Goal: Communication & Community: Answer question/provide support

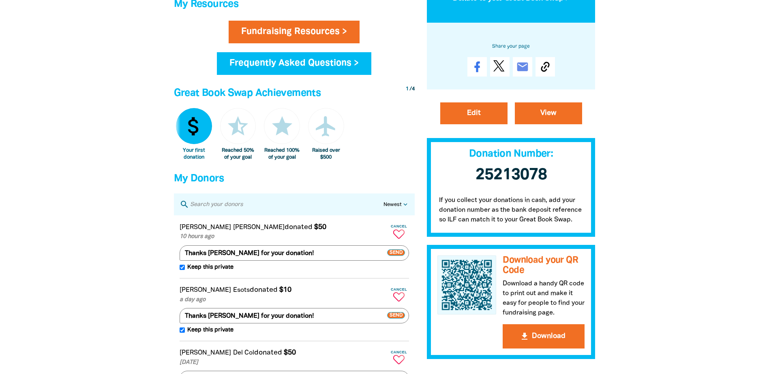
scroll to position [122, 0]
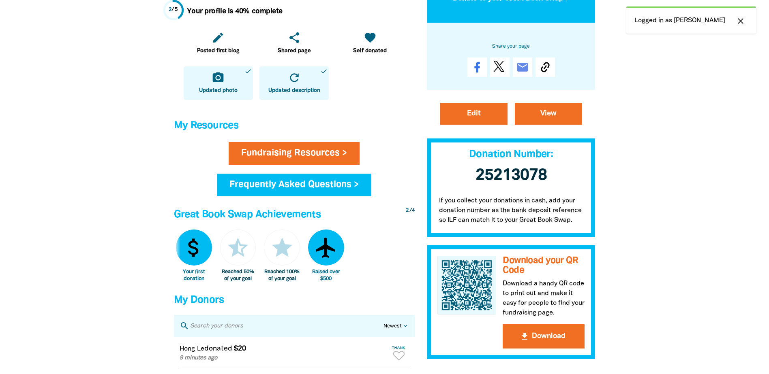
scroll to position [446, 0]
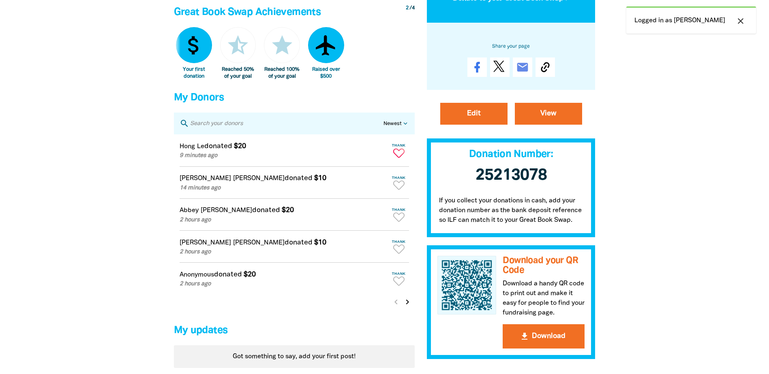
click at [399, 158] on icon "Paginated content" at bounding box center [398, 153] width 11 height 9
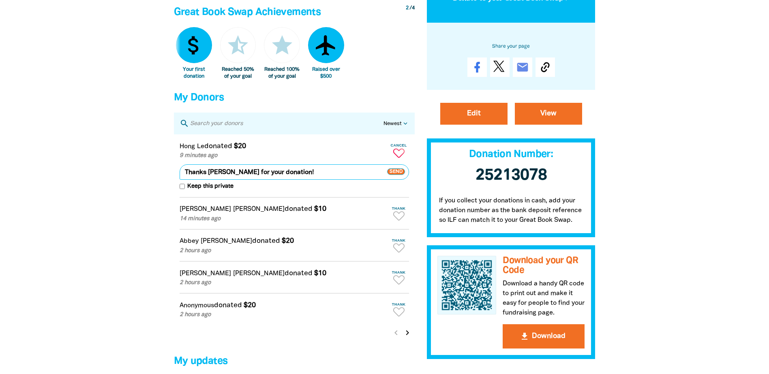
click at [184, 189] on input "Keep this private" at bounding box center [182, 186] width 5 height 5
checkbox input "true"
click at [399, 175] on span "Send" at bounding box center [396, 172] width 18 height 6
click at [401, 220] on icon "Paginated content" at bounding box center [398, 216] width 11 height 9
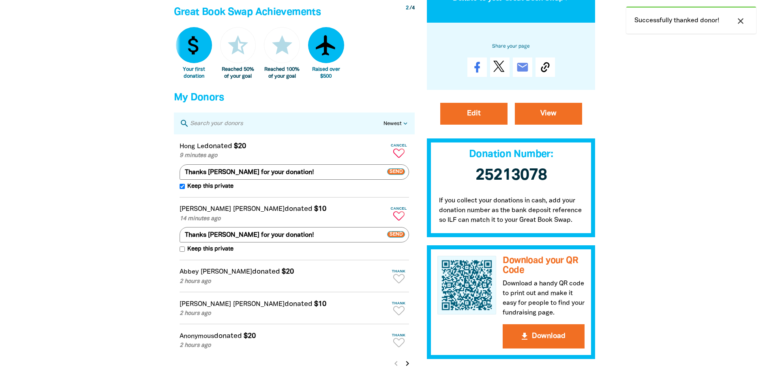
click at [185, 254] on span "Keep this private" at bounding box center [209, 249] width 49 height 9
click at [185, 252] on input "Keep this private" at bounding box center [182, 249] width 5 height 5
checkbox input "true"
click at [396, 238] on span "Send" at bounding box center [396, 235] width 18 height 6
click at [398, 284] on icon "Paginated content" at bounding box center [398, 278] width 11 height 9
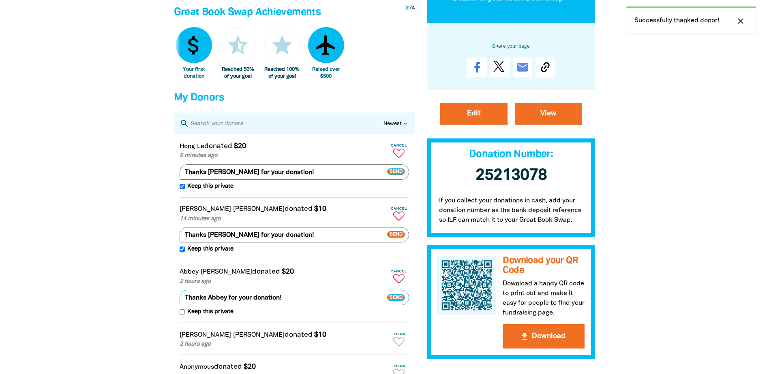
click at [184, 315] on input "Keep this private" at bounding box center [182, 312] width 5 height 5
checkbox input "true"
click at [398, 301] on span "Send" at bounding box center [396, 298] width 18 height 6
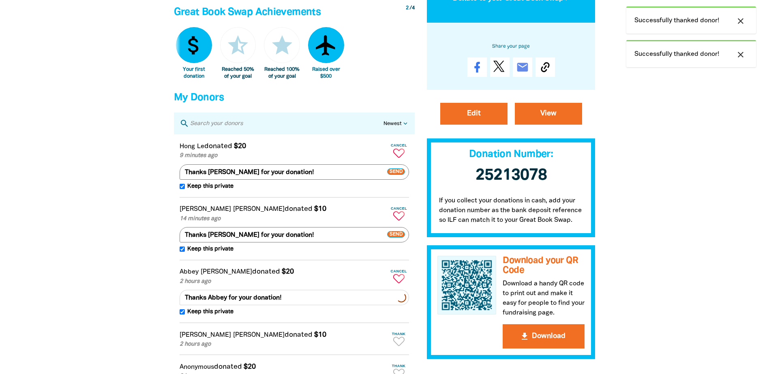
scroll to position [527, 0]
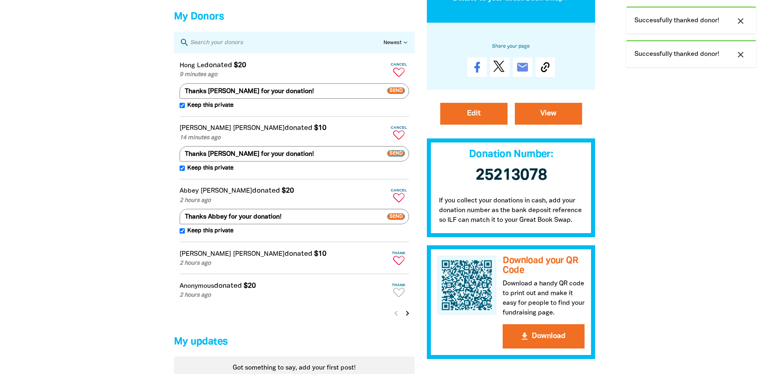
click at [400, 265] on icon "Paginated content" at bounding box center [398, 260] width 11 height 9
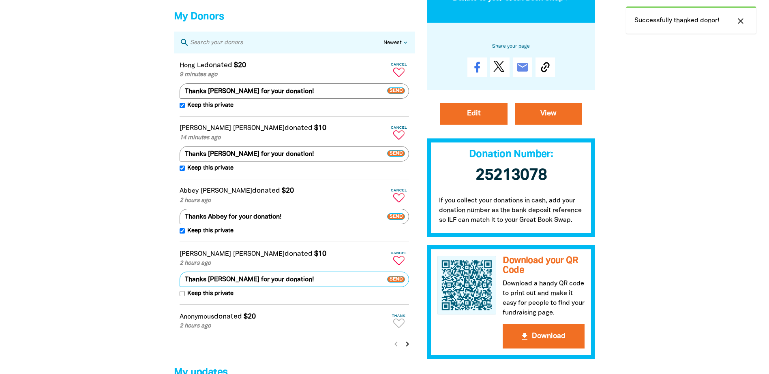
click at [184, 297] on input "Keep this private" at bounding box center [182, 293] width 5 height 5
checkbox input "true"
click at [394, 283] on span "Send" at bounding box center [396, 279] width 18 height 6
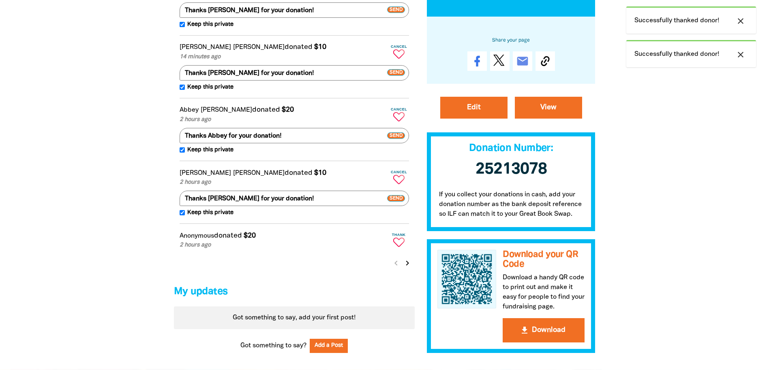
click at [399, 247] on icon "Paginated content" at bounding box center [398, 242] width 11 height 9
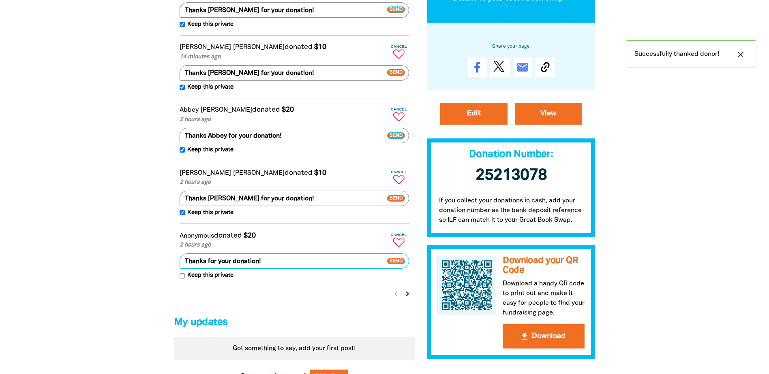
click at [182, 279] on input "Keep this private" at bounding box center [182, 276] width 5 height 5
checkbox input "true"
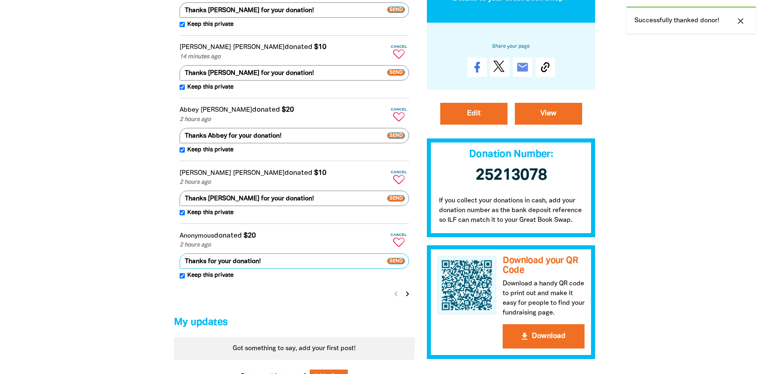
click at [394, 265] on span "Send" at bounding box center [396, 261] width 18 height 6
click at [406, 299] on icon "chevron_right" at bounding box center [408, 294] width 10 height 10
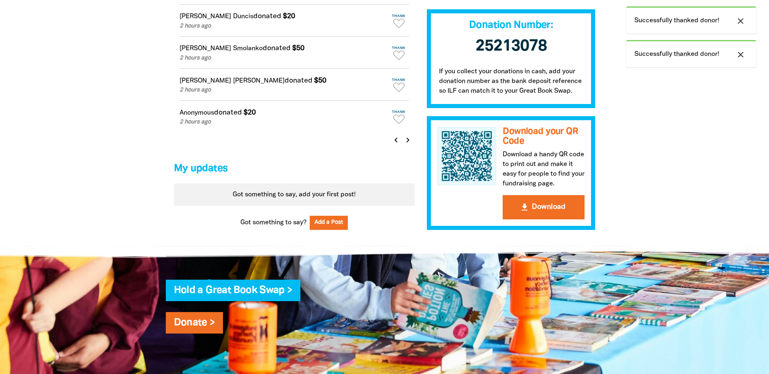
scroll to position [489, 0]
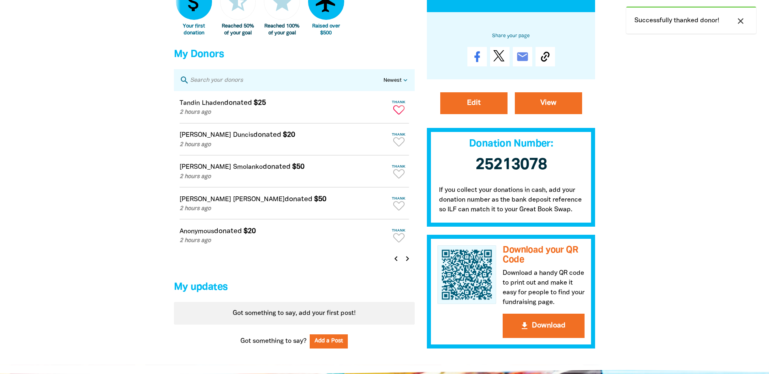
click at [399, 113] on icon "Paginated content" at bounding box center [398, 109] width 11 height 9
type textarea "Thanks Tandin for your donation!"
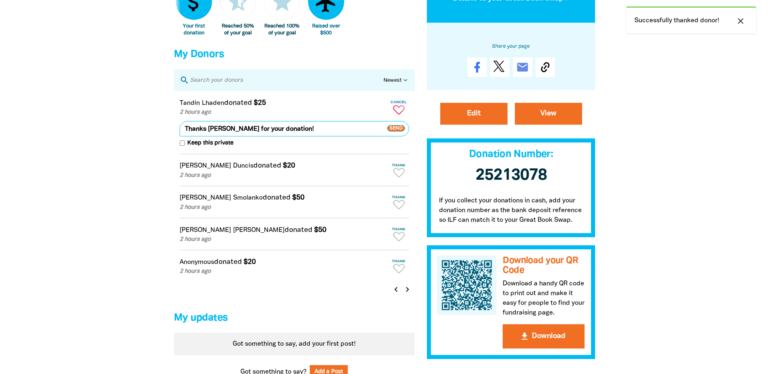
click at [398, 132] on span "Send" at bounding box center [396, 128] width 18 height 6
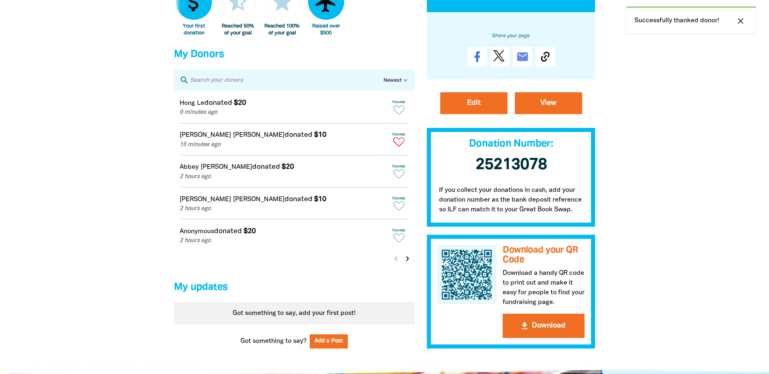
click at [402, 145] on icon "Paginated content" at bounding box center [398, 141] width 11 height 9
type textarea "Thanks Lou for your donation!"
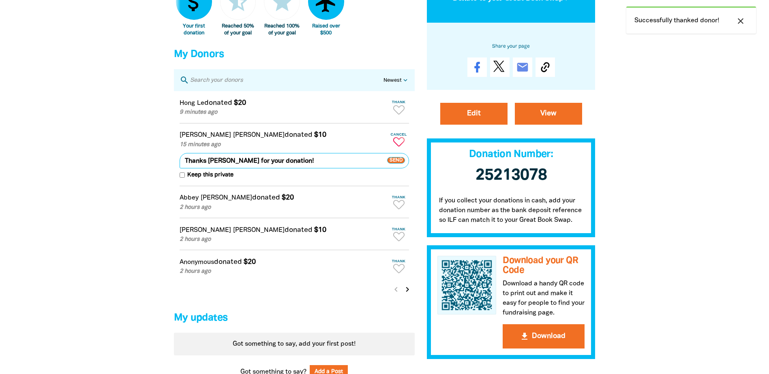
drag, startPoint x: 182, startPoint y: 182, endPoint x: 438, endPoint y: 151, distance: 257.6
click at [182, 178] on input "Keep this private" at bounding box center [182, 175] width 5 height 5
checkbox input "true"
click at [396, 164] on span "Send" at bounding box center [396, 161] width 18 height 6
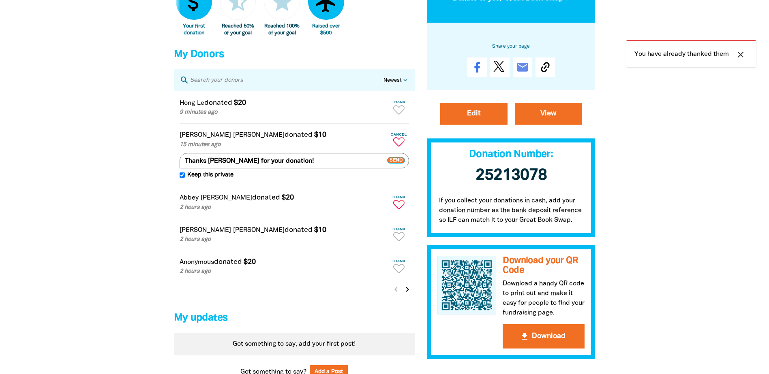
click at [398, 210] on icon "Paginated content" at bounding box center [398, 204] width 11 height 9
type textarea "Thanks Abbey for your donation!"
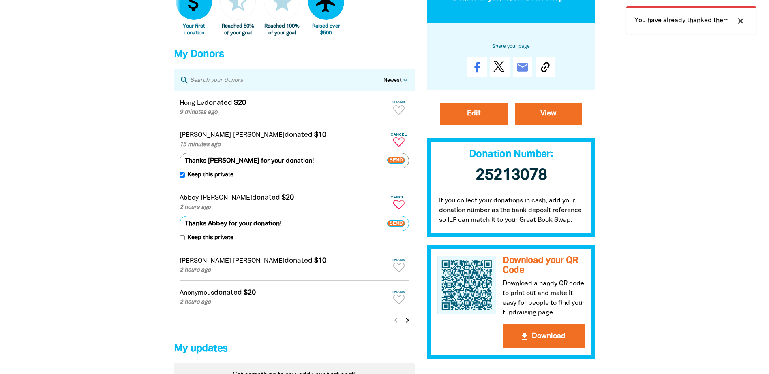
click at [183, 241] on input "Keep this private" at bounding box center [182, 237] width 5 height 5
checkbox input "true"
click at [394, 227] on span "Send" at bounding box center [396, 223] width 18 height 6
click at [398, 272] on icon "Paginated content" at bounding box center [398, 267] width 11 height 9
type textarea "Thanks Joe for your donation!"
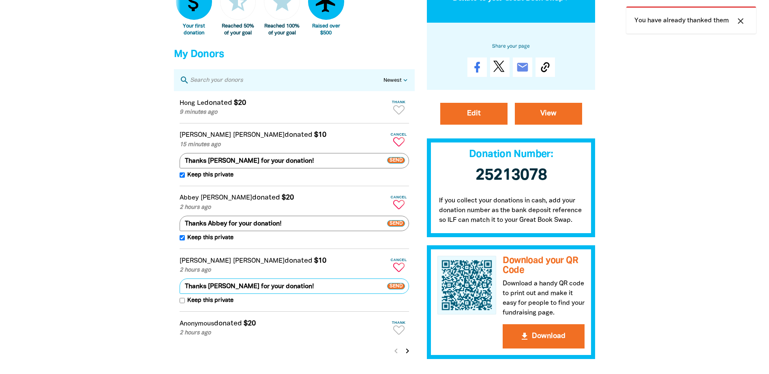
click at [183, 304] on input "Keep this private" at bounding box center [182, 300] width 5 height 5
checkbox input "true"
click at [397, 290] on span "Send" at bounding box center [396, 286] width 18 height 6
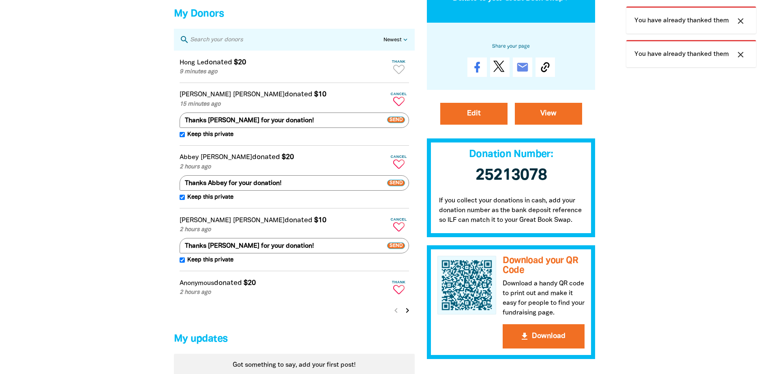
click at [401, 295] on icon "Paginated content" at bounding box center [398, 289] width 11 height 9
type textarea "Thanks for your donation!"
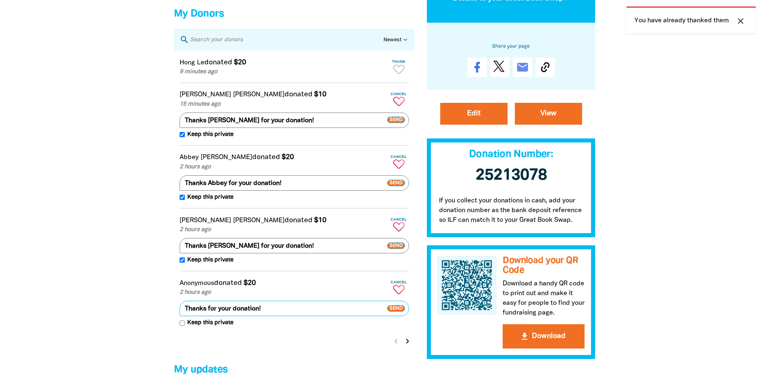
drag, startPoint x: 180, startPoint y: 329, endPoint x: 278, endPoint y: 322, distance: 98.3
click at [181, 326] on input "Keep this private" at bounding box center [182, 323] width 5 height 5
checkbox input "true"
click at [391, 312] on span "Send" at bounding box center [396, 309] width 18 height 6
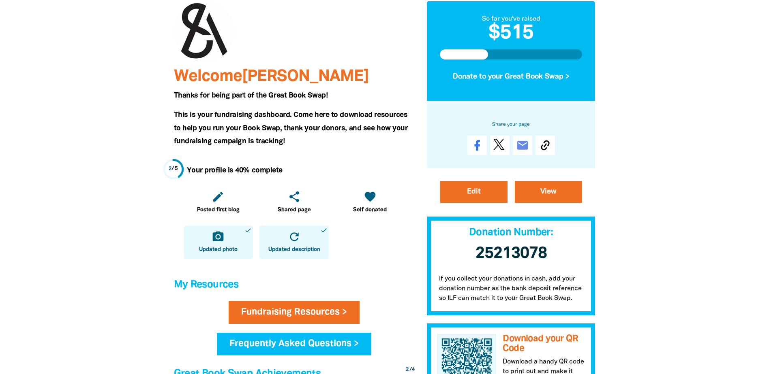
scroll to position [0, 0]
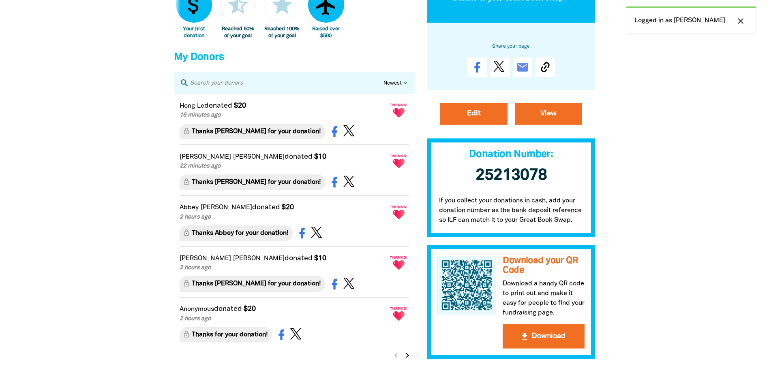
scroll to position [689, 0]
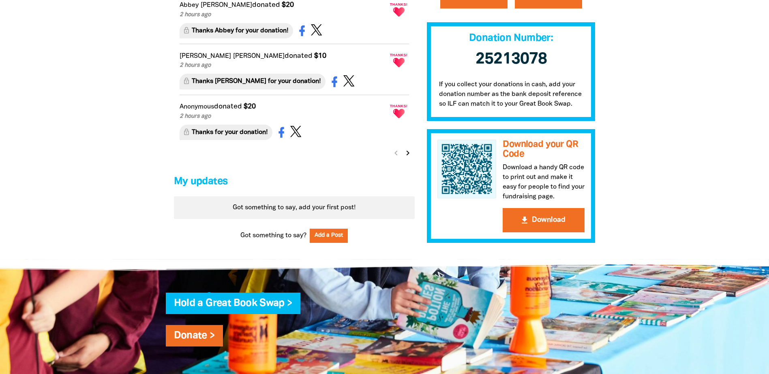
click at [409, 158] on icon "chevron_right" at bounding box center [408, 153] width 10 height 10
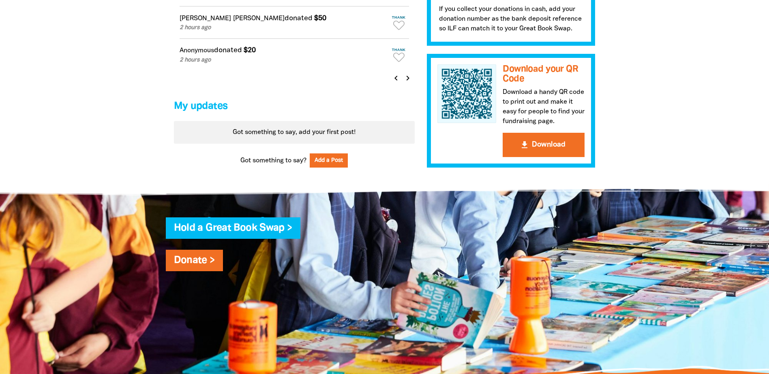
scroll to position [498, 0]
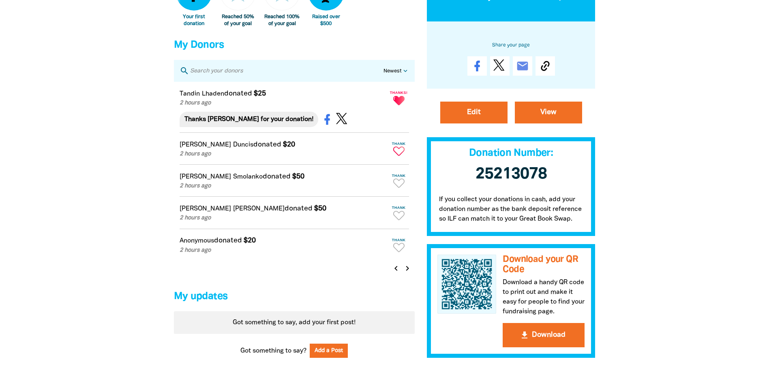
click at [398, 156] on icon "Paginated content" at bounding box center [398, 151] width 11 height 9
type textarea "Thanks Joan for your donation!"
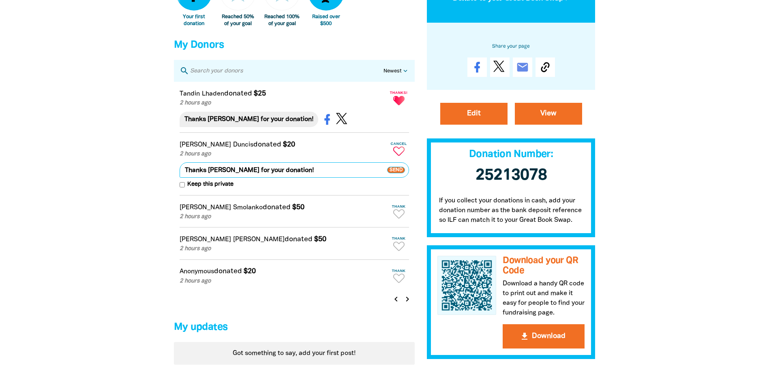
click at [180, 188] on input "Keep this private" at bounding box center [182, 184] width 5 height 5
checkbox input "true"
drag, startPoint x: 394, startPoint y: 176, endPoint x: 389, endPoint y: 177, distance: 4.9
click at [393, 173] on span "Send" at bounding box center [396, 170] width 18 height 6
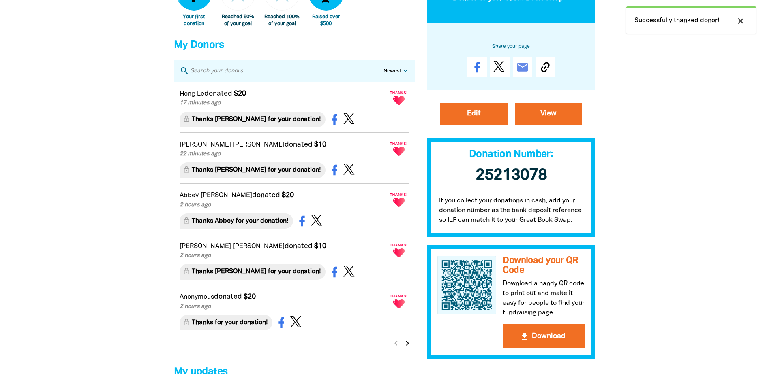
scroll to position [661, 0]
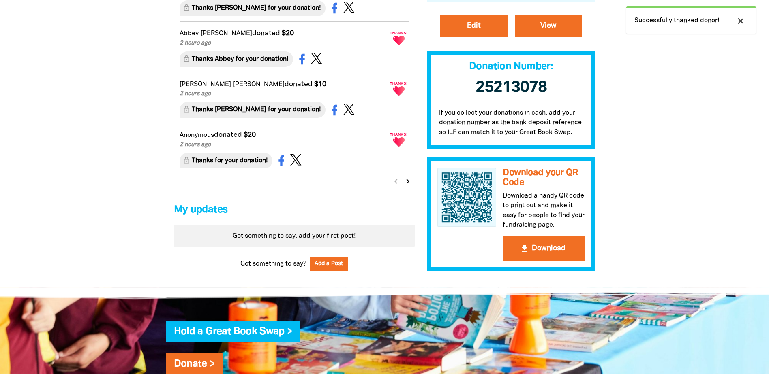
click at [407, 186] on icon "chevron_right" at bounding box center [408, 182] width 10 height 10
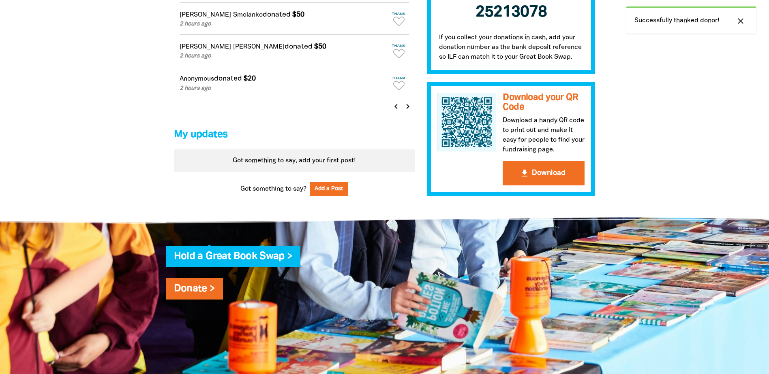
scroll to position [498, 0]
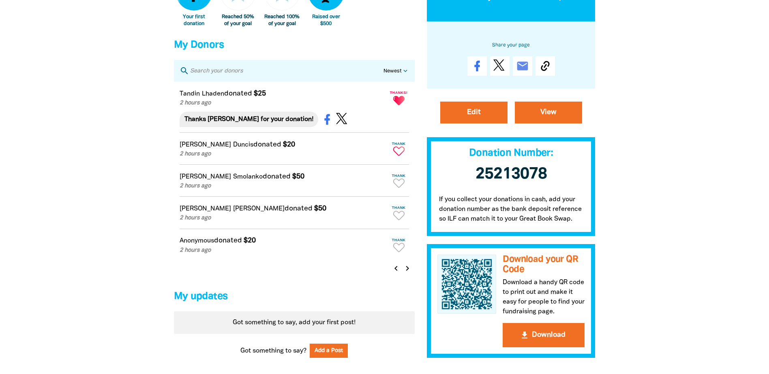
click at [396, 154] on icon "Paginated content" at bounding box center [398, 151] width 11 height 9
type textarea "Thanks Joan for your donation!"
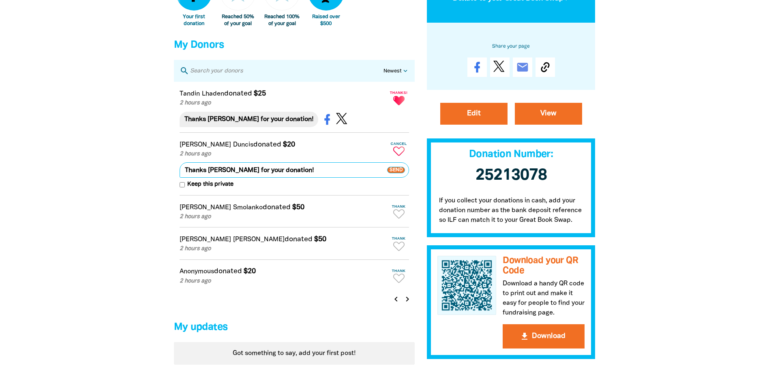
click at [183, 188] on input "Keep this private" at bounding box center [182, 184] width 5 height 5
checkbox input "true"
click at [394, 173] on span "Send" at bounding box center [396, 170] width 18 height 6
click at [402, 218] on icon "Paginated content" at bounding box center [398, 214] width 11 height 9
type textarea "Thanks Yvette for your donation!"
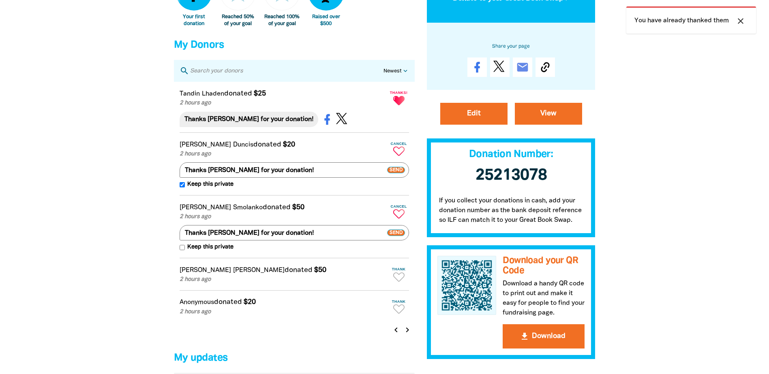
click at [186, 252] on span "Keep this private" at bounding box center [209, 247] width 49 height 9
click at [185, 250] on input "Keep this private" at bounding box center [182, 247] width 5 height 5
checkbox input "true"
click at [393, 236] on span "Send" at bounding box center [396, 233] width 18 height 6
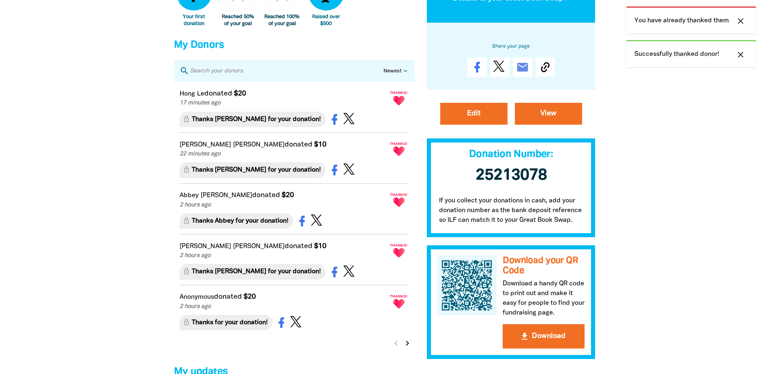
click at [396, 279] on div "Paginated content" at bounding box center [367, 272] width 81 height 14
click at [406, 347] on icon "chevron_right" at bounding box center [408, 344] width 10 height 10
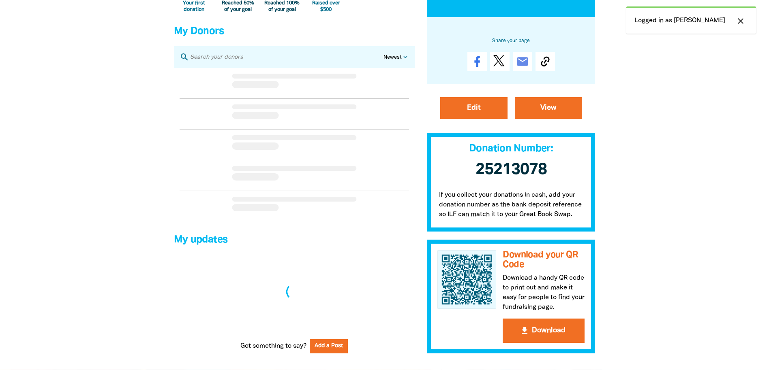
scroll to position [498, 0]
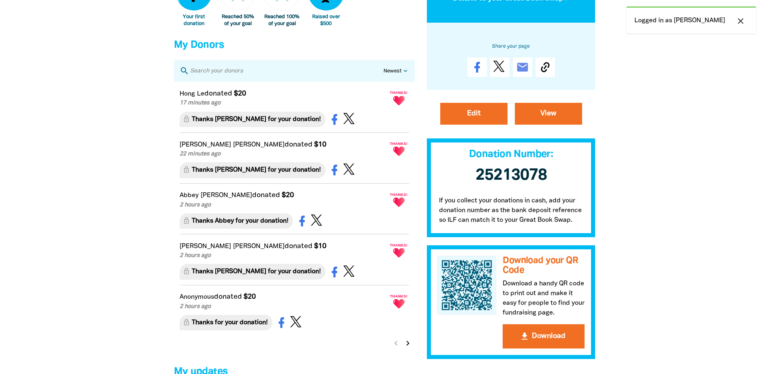
click at [408, 349] on icon "chevron_right" at bounding box center [408, 344] width 10 height 10
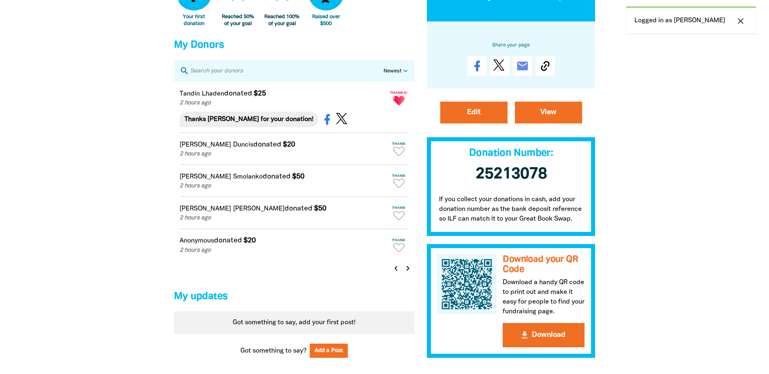
click at [407, 271] on icon "chevron_right" at bounding box center [408, 269] width 10 height 10
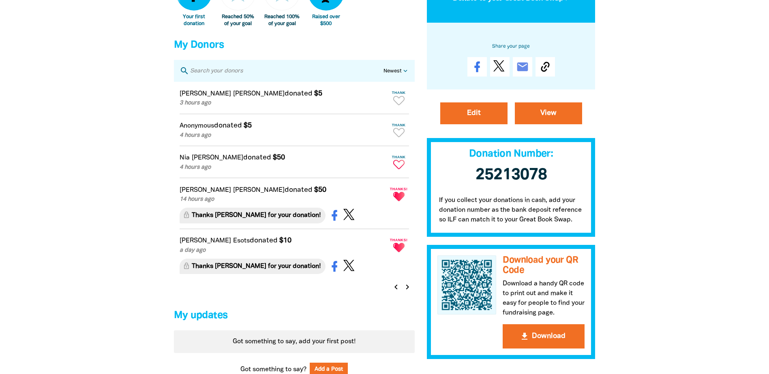
click at [397, 169] on icon "Paginated content" at bounding box center [398, 164] width 11 height 9
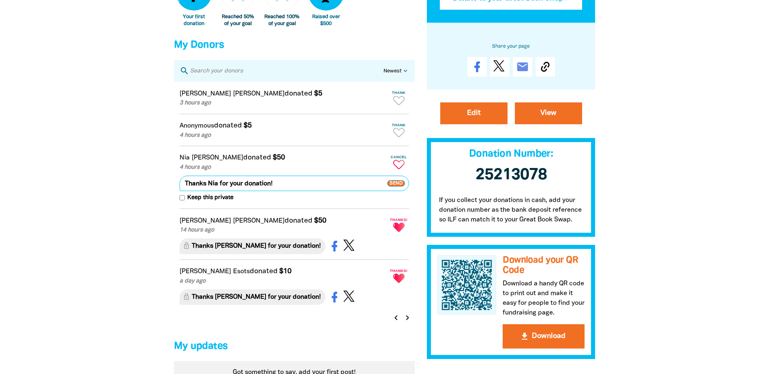
type textarea "Thanks Nia for your donation!"
